Goal: Entertainment & Leisure: Consume media (video, audio)

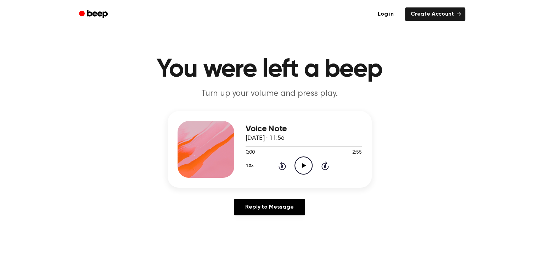
scroll to position [21, 0]
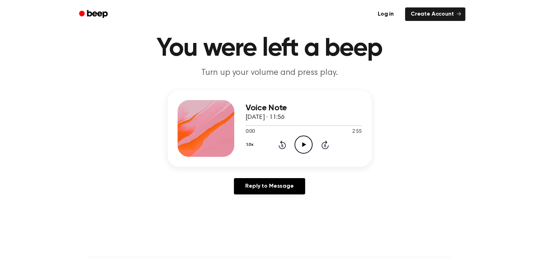
click at [307, 144] on icon "Play Audio" at bounding box center [304, 144] width 18 height 18
click at [306, 138] on icon "Pause Audio" at bounding box center [304, 144] width 18 height 18
click at [303, 140] on icon "Play Audio" at bounding box center [304, 144] width 18 height 18
click at [303, 142] on icon "Pause Audio" at bounding box center [304, 144] width 18 height 18
click at [301, 145] on icon "Play Audio" at bounding box center [304, 144] width 18 height 18
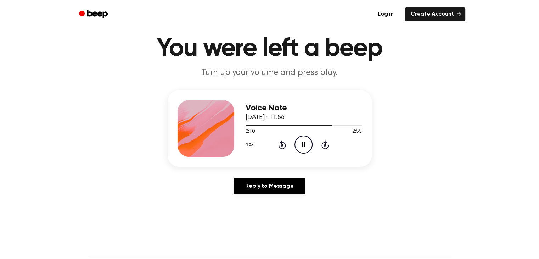
click at [308, 144] on icon "Pause Audio" at bounding box center [304, 144] width 18 height 18
click at [305, 142] on icon "Play Audio" at bounding box center [304, 144] width 18 height 18
click at [330, 125] on div at bounding box center [291, 125] width 91 height 1
click at [323, 124] on div at bounding box center [304, 125] width 116 height 6
click at [302, 147] on icon "Pause Audio" at bounding box center [304, 144] width 18 height 18
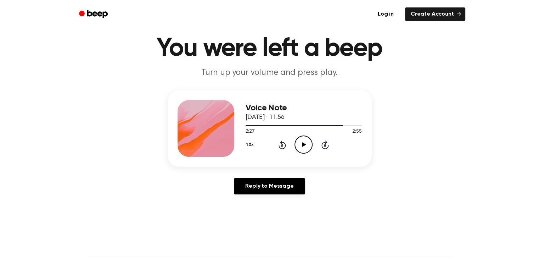
click at [302, 147] on icon "Play Audio" at bounding box center [304, 144] width 18 height 18
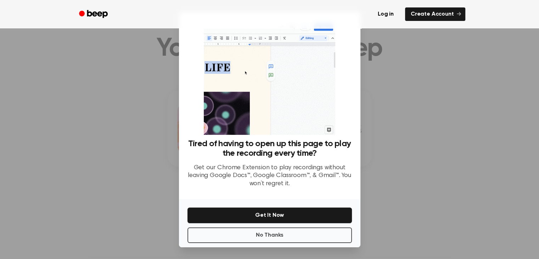
click at [408, 87] on div at bounding box center [269, 129] width 539 height 259
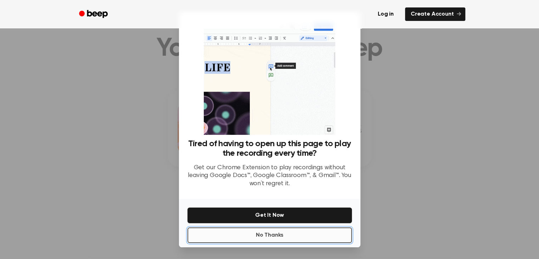
click at [249, 236] on button "No Thanks" at bounding box center [269, 235] width 164 height 16
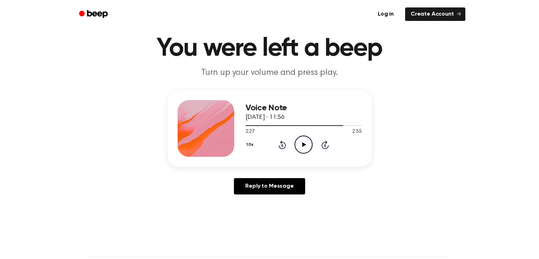
click at [298, 145] on icon "Play Audio" at bounding box center [304, 144] width 18 height 18
click at [303, 139] on icon "Pause Audio" at bounding box center [304, 144] width 18 height 18
click at [303, 139] on icon "Play Audio" at bounding box center [304, 144] width 18 height 18
click at [303, 139] on icon "Pause Audio" at bounding box center [304, 144] width 18 height 18
